Goal: Task Accomplishment & Management: Complete application form

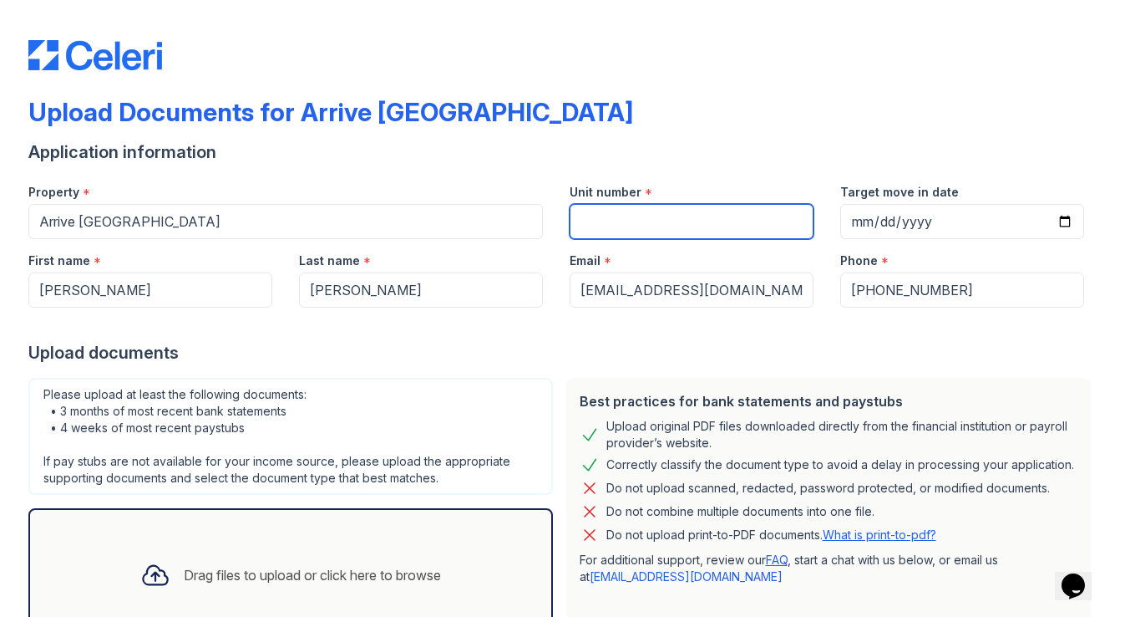
click at [638, 222] on input "Unit number" at bounding box center [692, 221] width 244 height 35
type input "264"
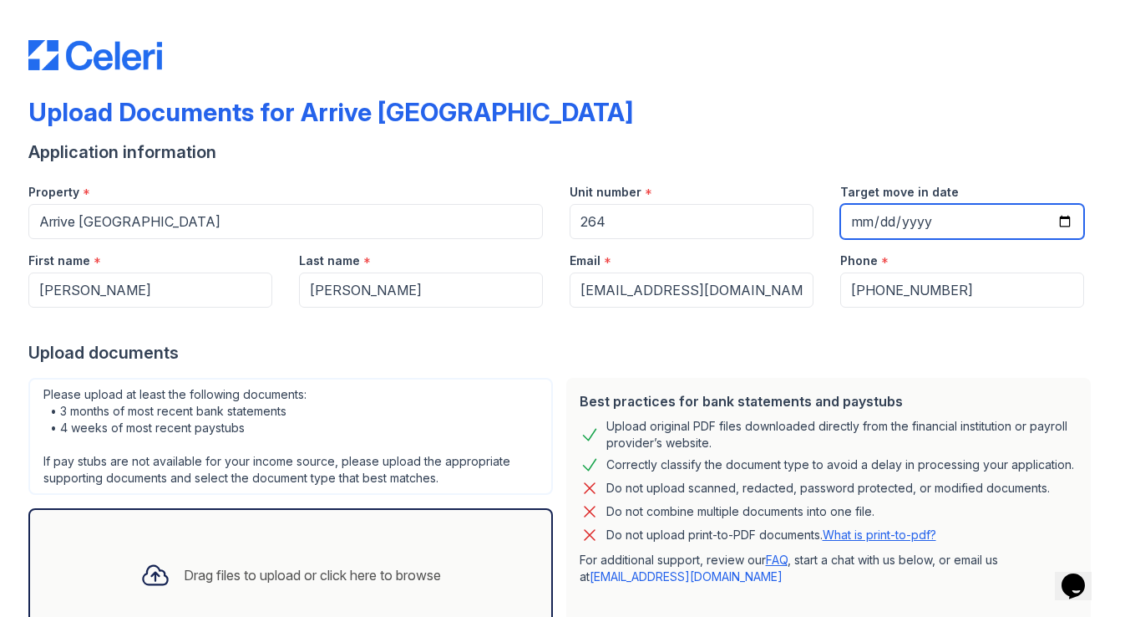
click at [850, 226] on input "Target move in date" at bounding box center [962, 221] width 244 height 35
type input "[DATE]"
click at [457, 359] on div "Upload documents" at bounding box center [562, 352] width 1069 height 23
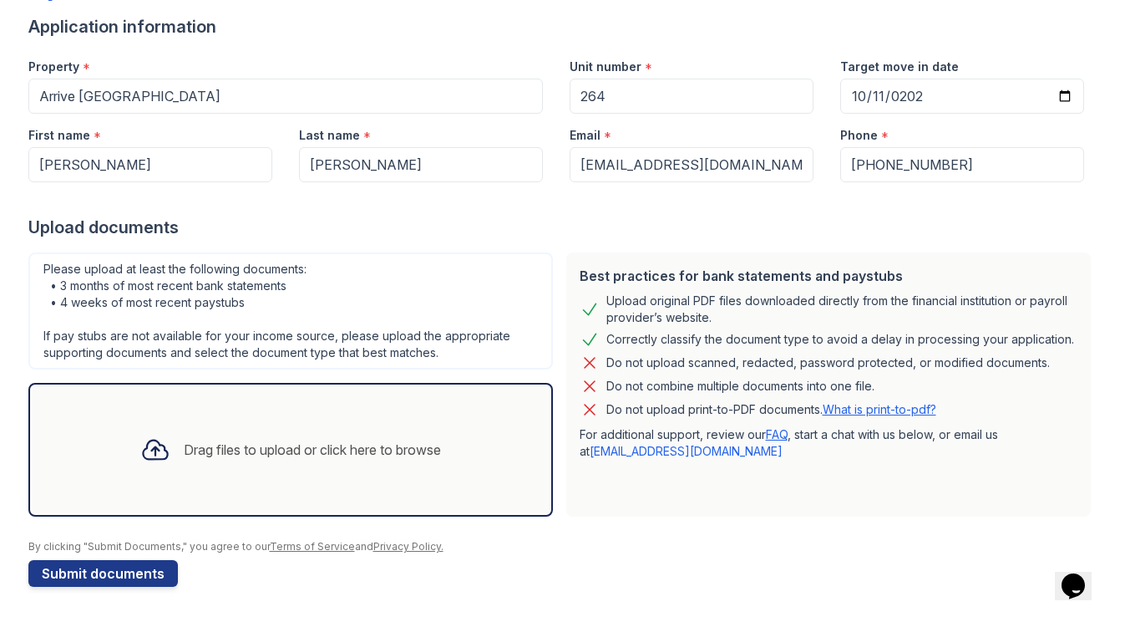
scroll to position [129, 0]
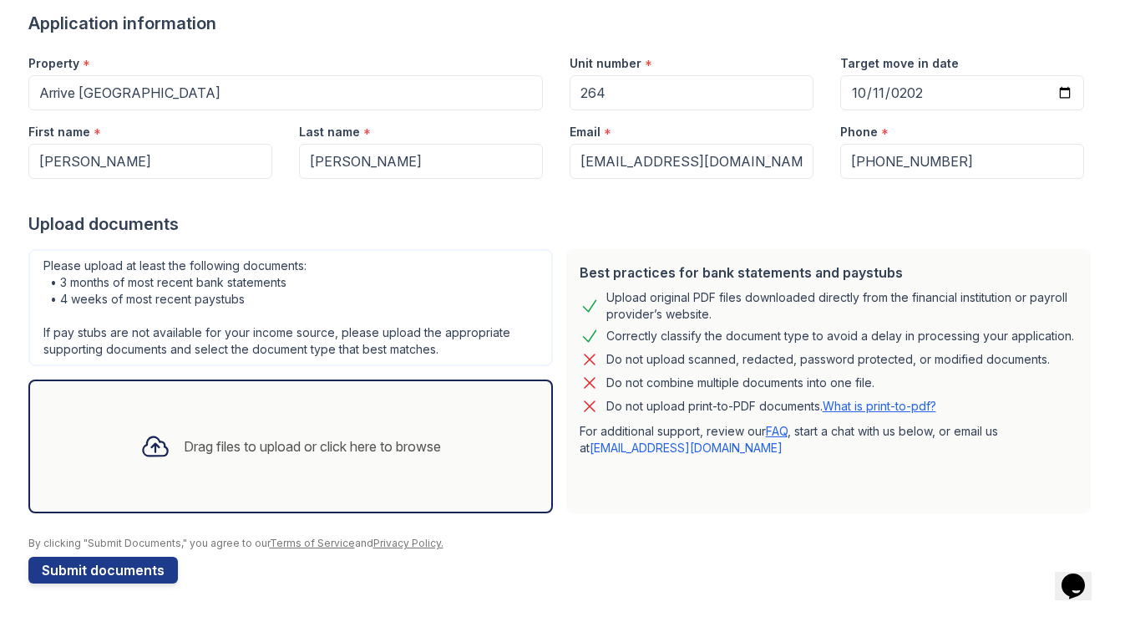
click at [161, 439] on icon at bounding box center [155, 446] width 30 height 30
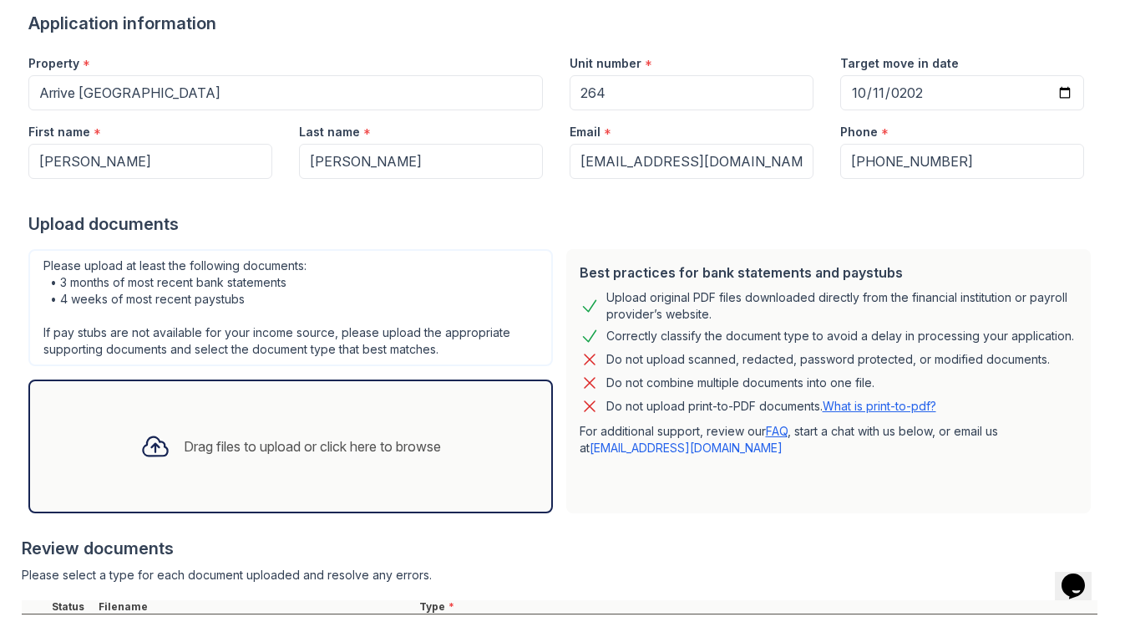
scroll to position [217, 0]
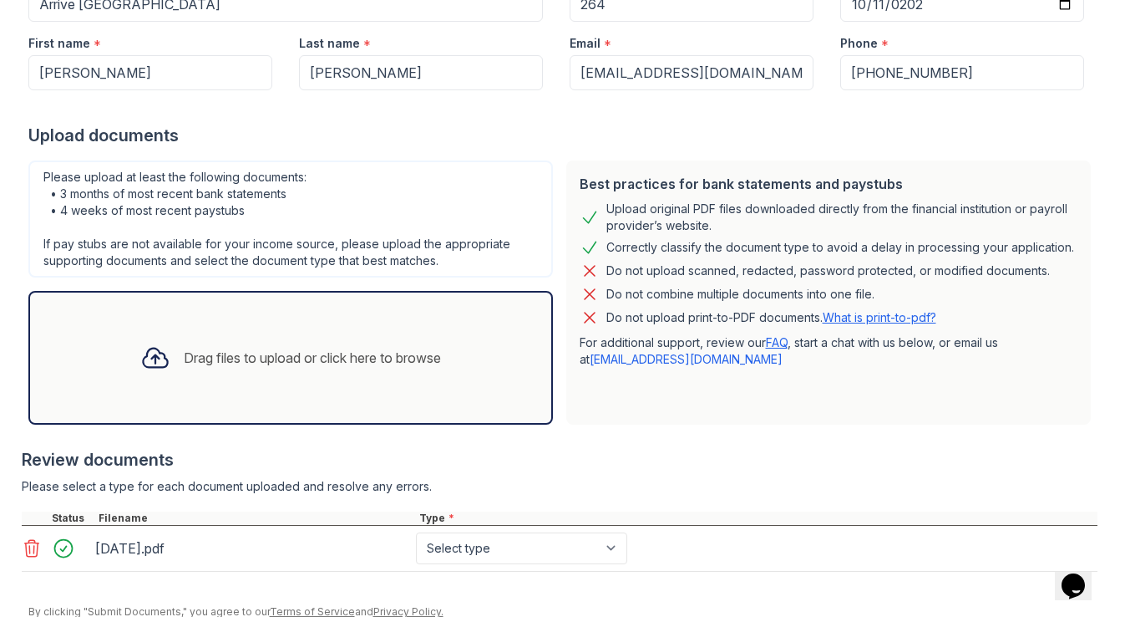
click at [160, 354] on icon at bounding box center [155, 358] width 30 height 30
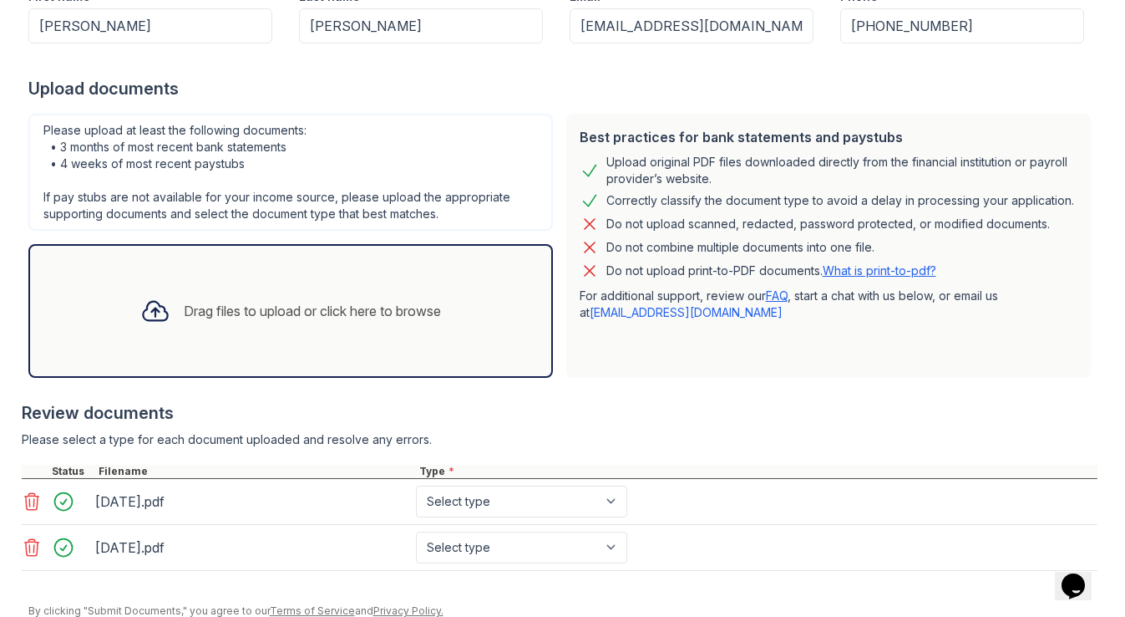
scroll to position [332, 0]
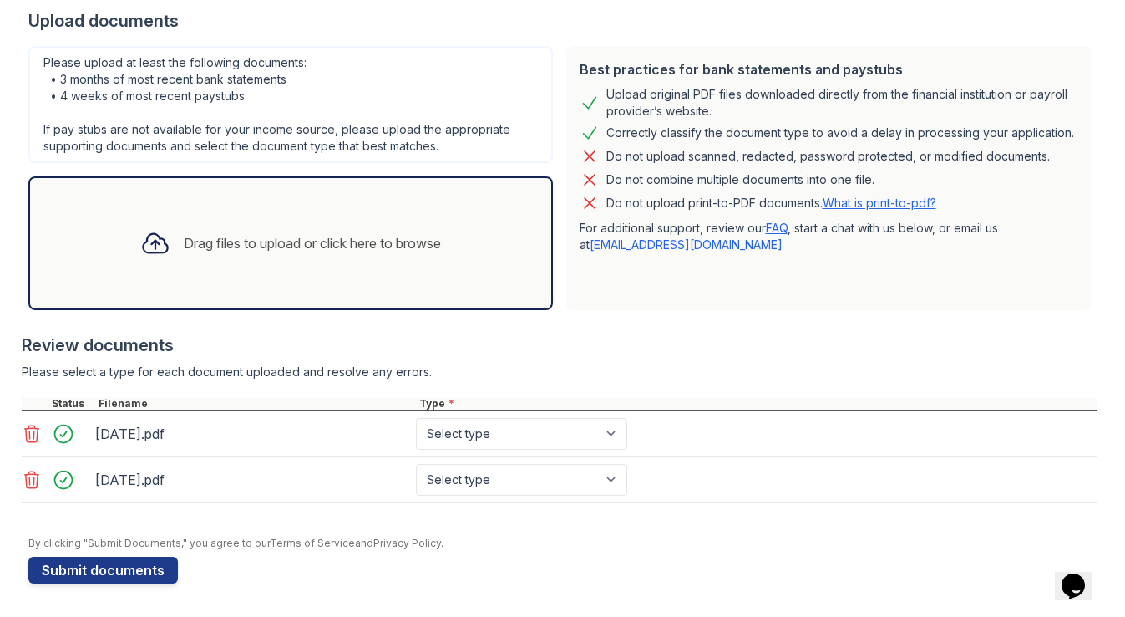
click at [134, 244] on div at bounding box center [155, 242] width 43 height 43
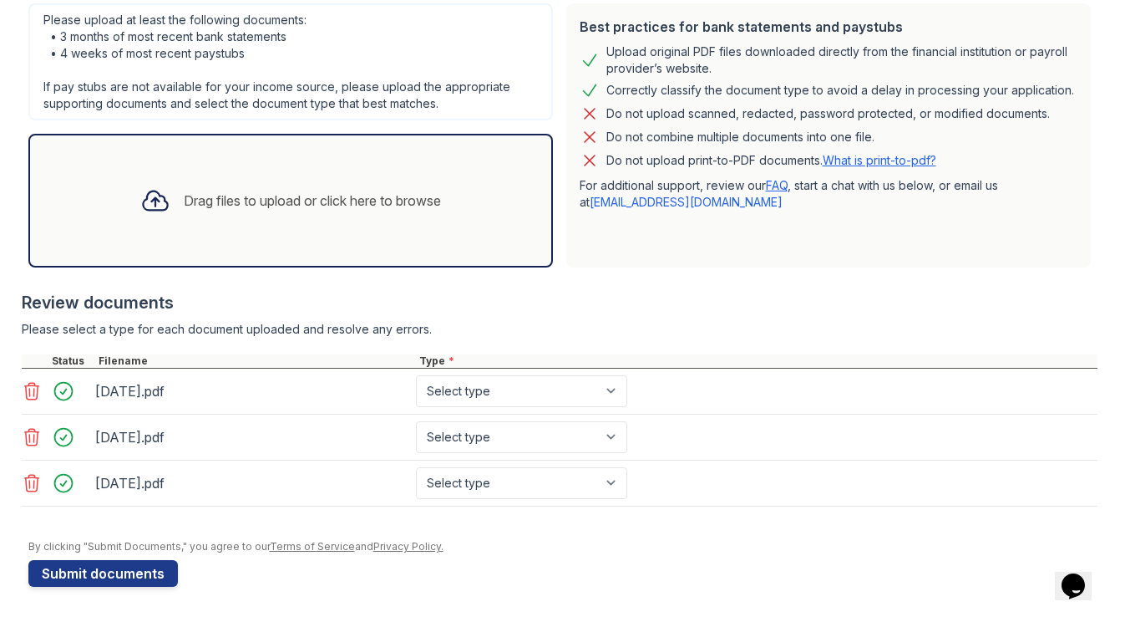
scroll to position [378, 0]
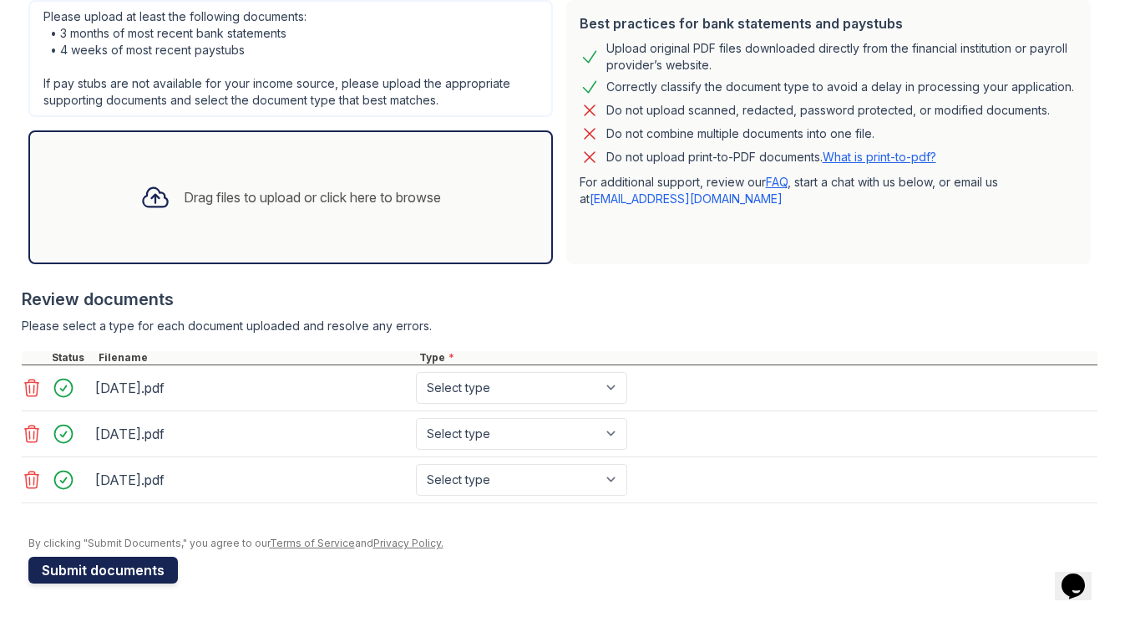
click at [145, 571] on button "Submit documents" at bounding box center [103, 569] width 150 height 27
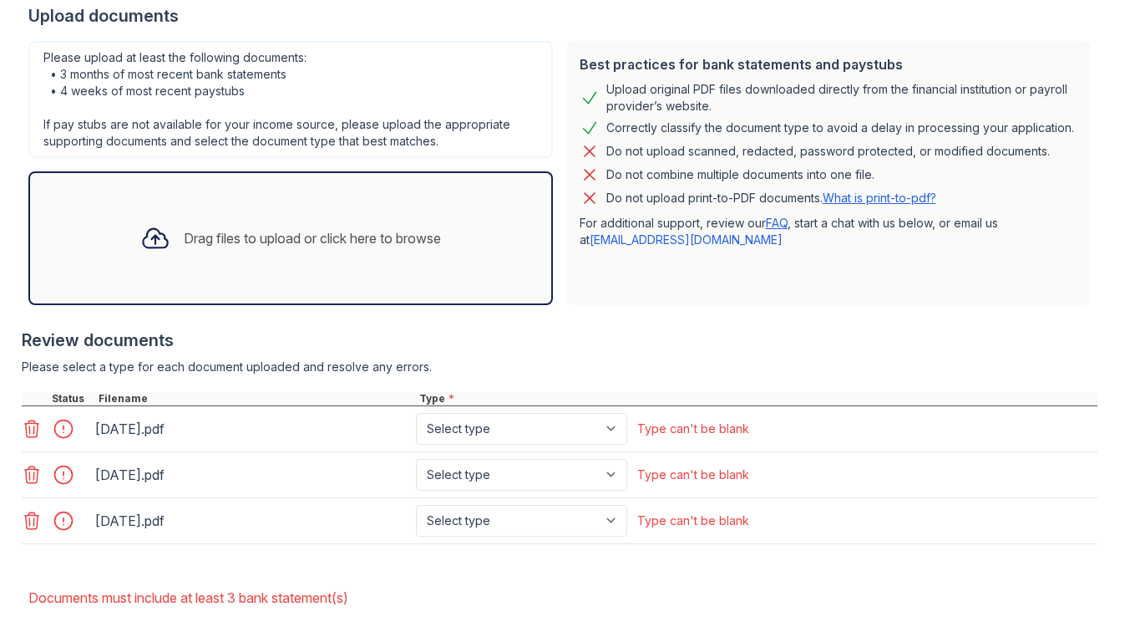
scroll to position [386, 0]
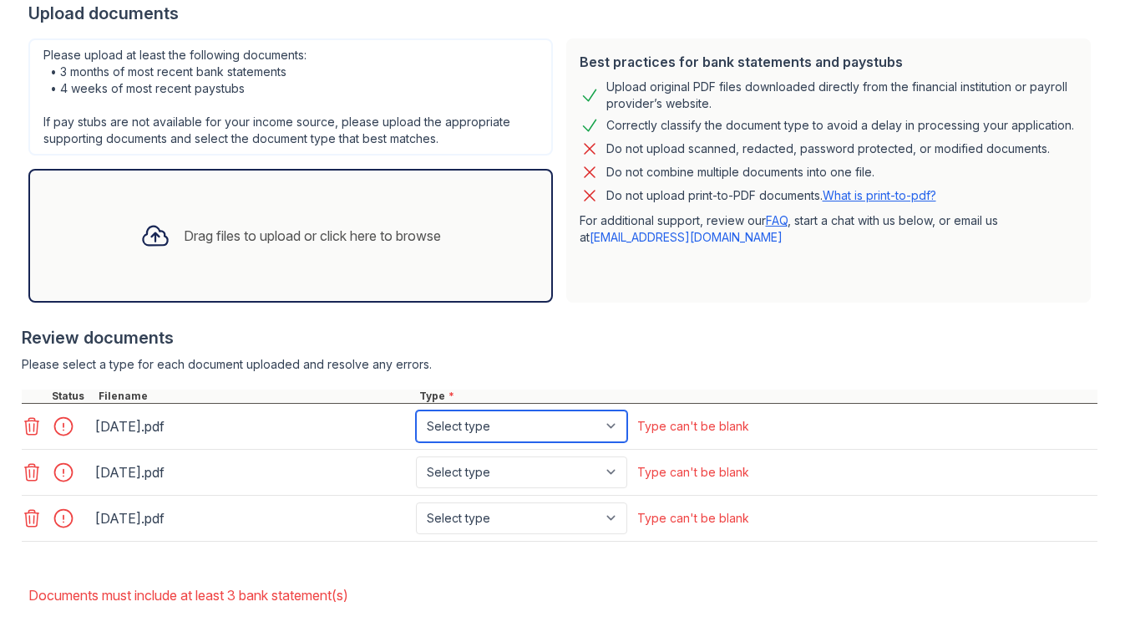
click at [613, 424] on select "Select type Paystub Bank Statement Offer Letter Tax Documents Benefit Award Let…" at bounding box center [521, 426] width 211 height 32
select select "bank_statement"
click at [416, 410] on select "Select type Paystub Bank Statement Offer Letter Tax Documents Benefit Award Let…" at bounding box center [521, 426] width 211 height 32
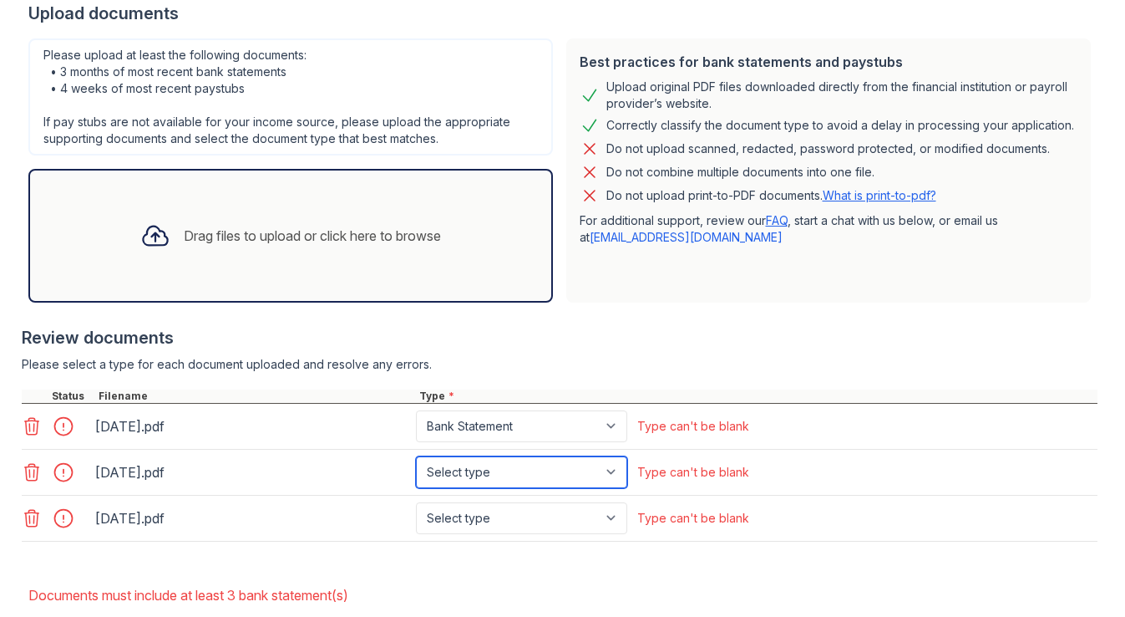
click at [594, 471] on select "Select type Paystub Bank Statement Offer Letter Tax Documents Benefit Award Let…" at bounding box center [521, 472] width 211 height 32
select select "bank_statement"
click at [416, 456] on select "Select type Paystub Bank Statement Offer Letter Tax Documents Benefit Award Let…" at bounding box center [521, 472] width 211 height 32
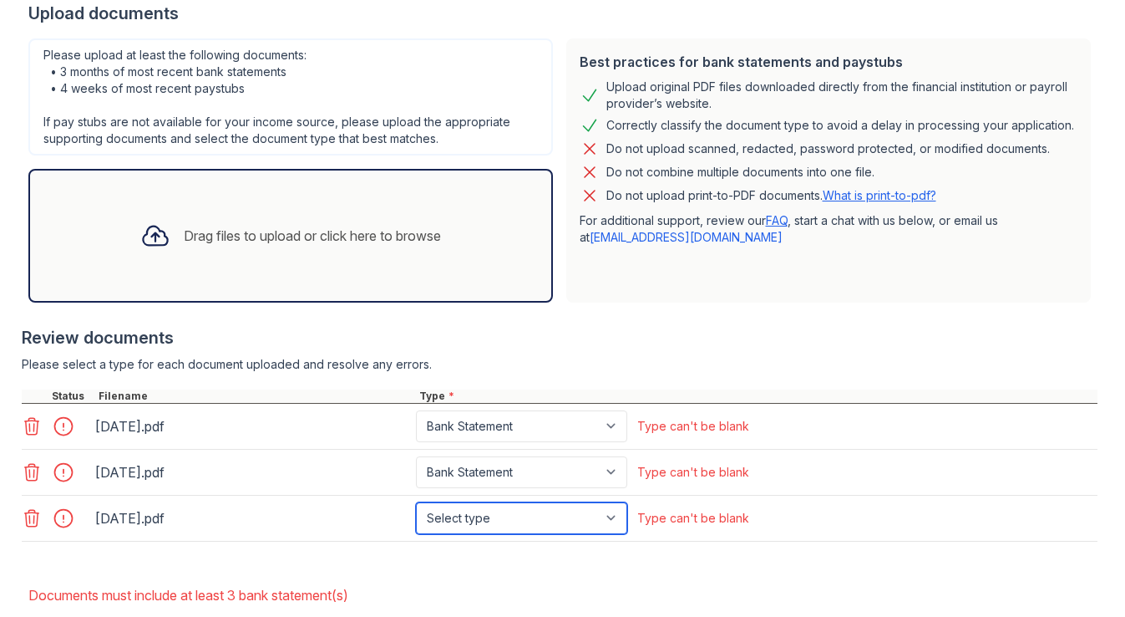
click at [586, 520] on select "Select type Paystub Bank Statement Offer Letter Tax Documents Benefit Award Let…" at bounding box center [521, 518] width 211 height 32
select select "bank_statement"
click at [416, 502] on select "Select type Paystub Bank Statement Offer Letter Tax Documents Benefit Award Let…" at bounding box center [521, 518] width 211 height 32
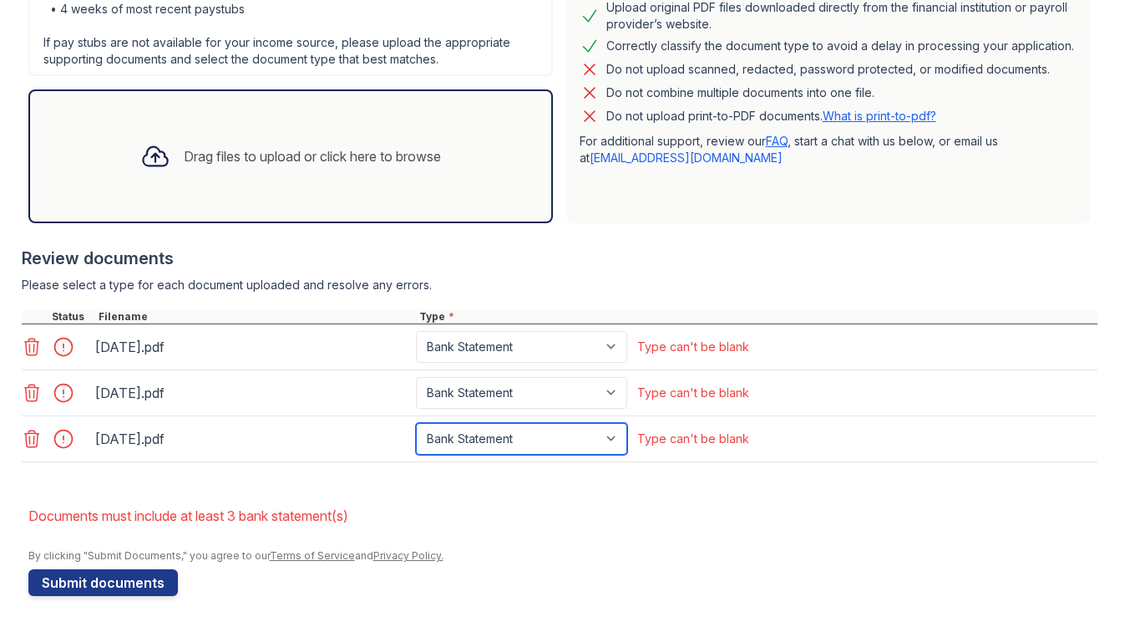
scroll to position [478, 0]
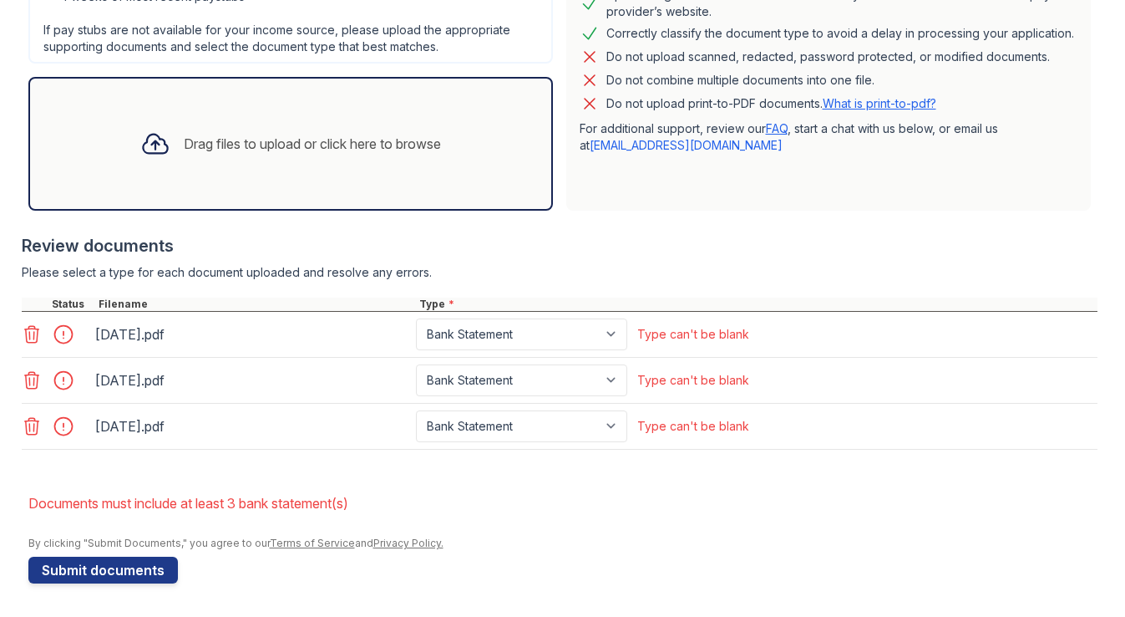
click at [313, 473] on form "Application information Property * Arrive [GEOGRAPHIC_DATA] Unit number * 264 T…" at bounding box center [562, 146] width 1069 height 874
click at [126, 571] on button "Submit documents" at bounding box center [103, 569] width 150 height 27
